Goal: Transaction & Acquisition: Purchase product/service

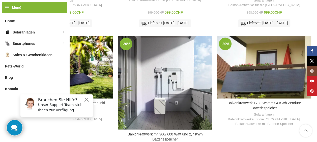
scroll to position [302, 0]
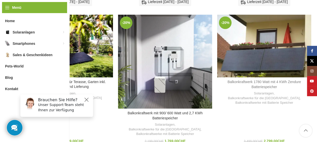
click at [272, 80] on link "Balkonkraftwerk 1780 Watt mit 4 KWh Zendure Batteriespeicher" at bounding box center [263, 84] width 73 height 9
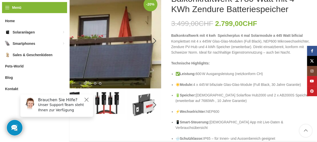
scroll to position [76, 0]
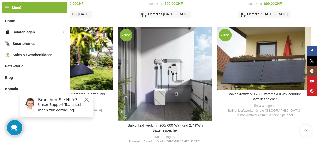
scroll to position [298, 0]
